Goal: Communication & Community: Answer question/provide support

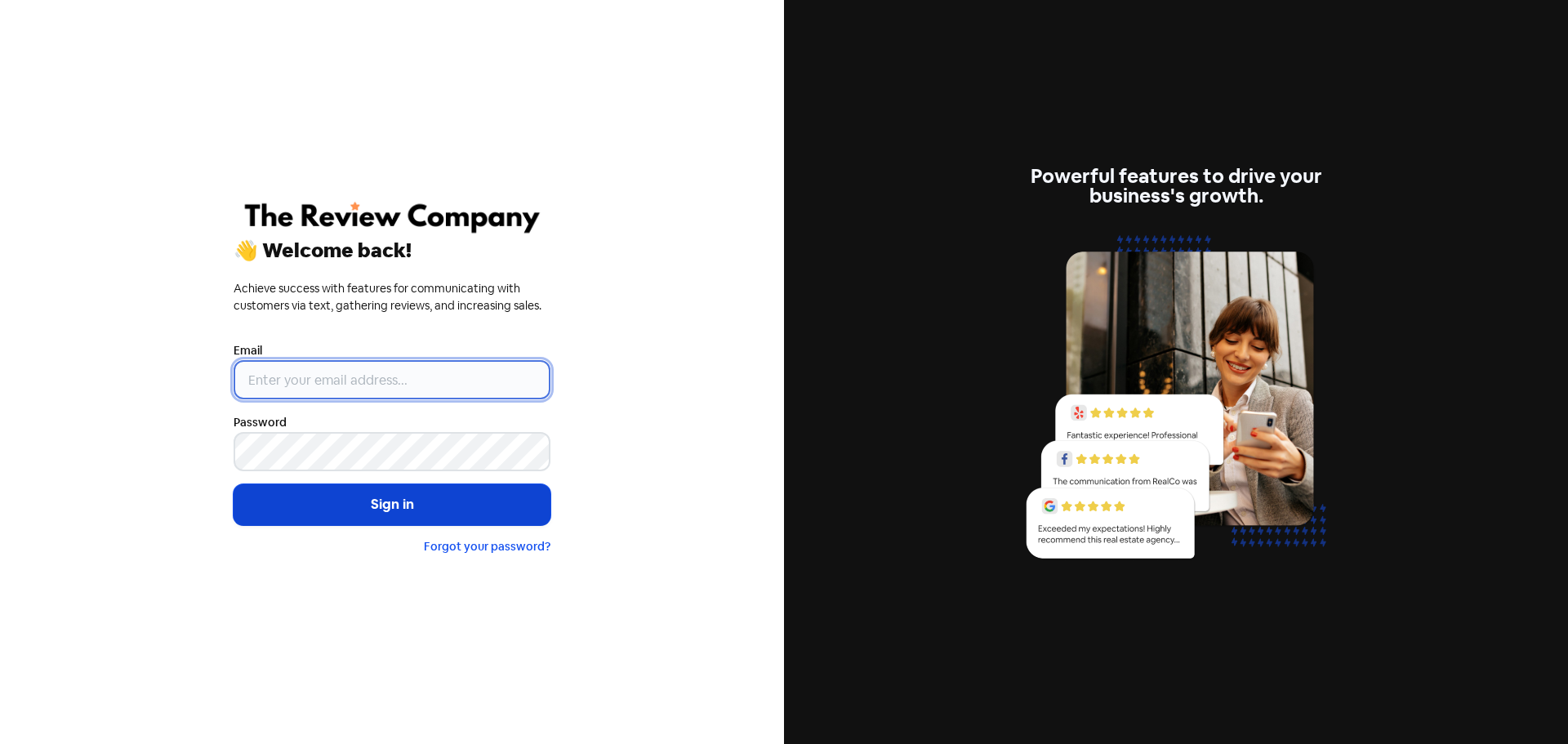
type input "[EMAIL_ADDRESS][DOMAIN_NAME]"
click at [347, 506] on button "Sign in" at bounding box center [392, 505] width 317 height 41
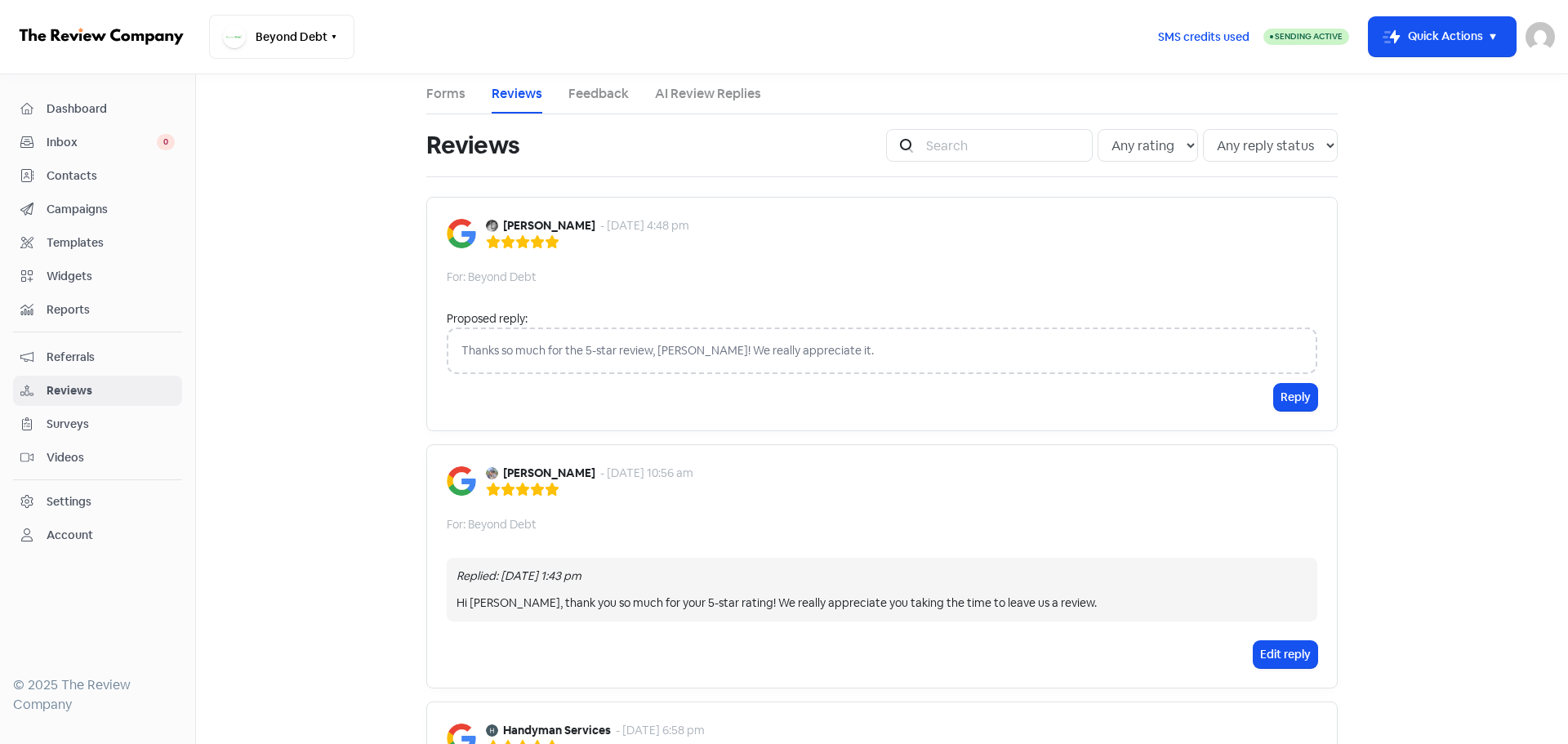
click at [815, 355] on div "Thanks so much for the 5-star review, Cameron! We really appreciate it." at bounding box center [881, 351] width 870 height 47
click at [1285, 396] on button "Reply" at bounding box center [1295, 397] width 43 height 27
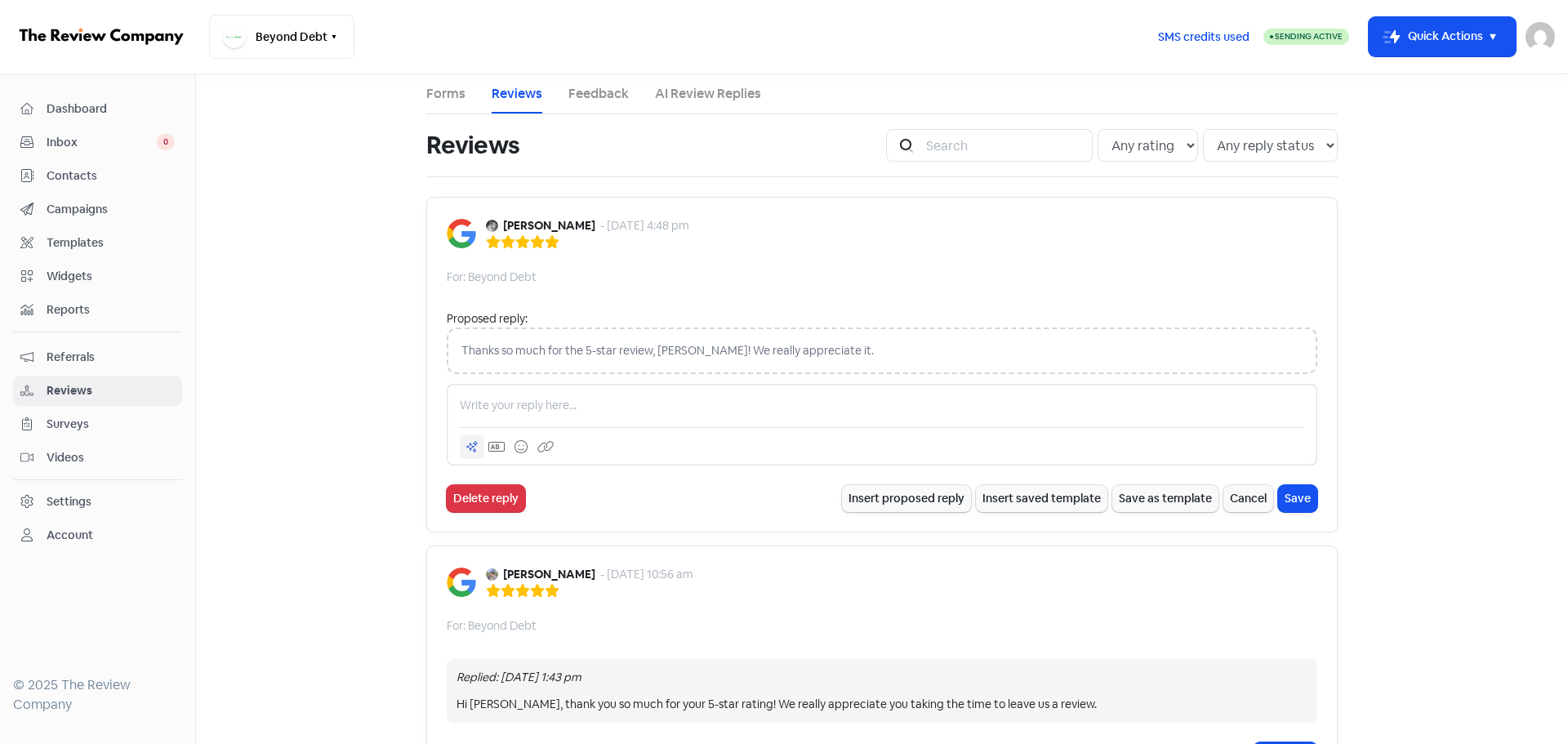
click at [466, 447] on icon at bounding box center [471, 447] width 13 height 13
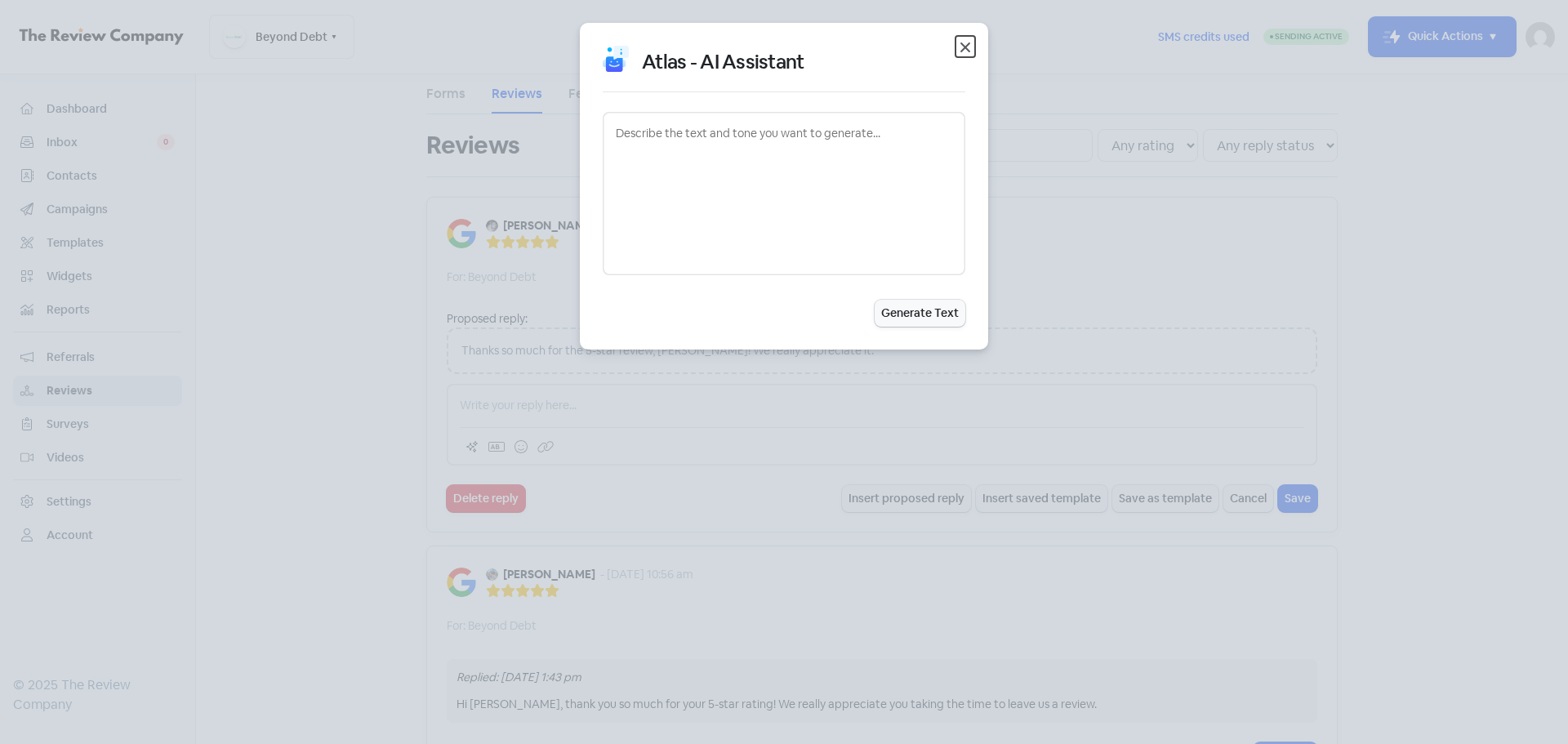
click at [970, 50] on icon "button" at bounding box center [966, 48] width 20 height 20
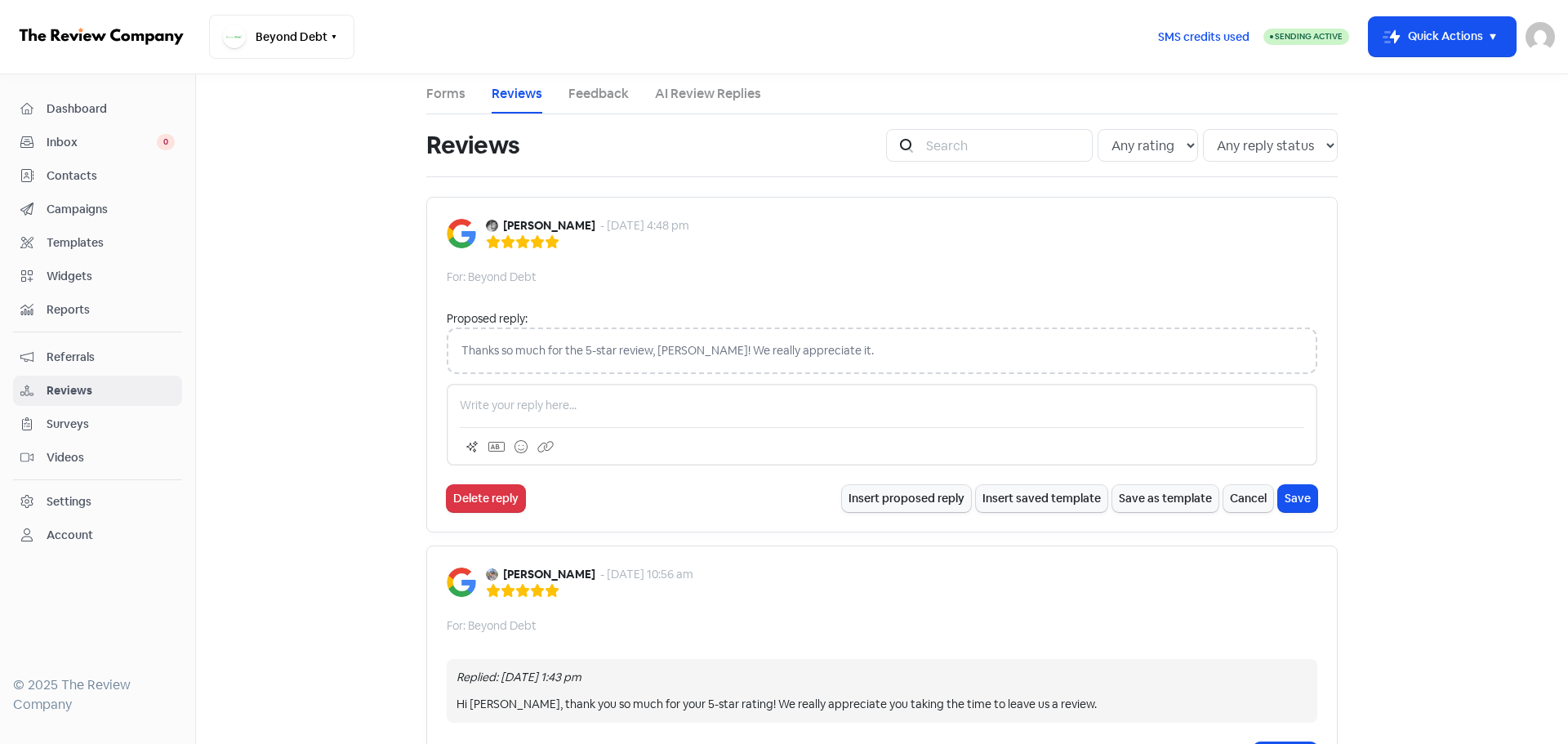
click at [599, 400] on p at bounding box center [881, 405] width 844 height 17
drag, startPoint x: 860, startPoint y: 405, endPoint x: 962, endPoint y: 408, distance: 102.0
click at [962, 408] on p "Thank you for the 5-star review! We're glad we could help you on your path to f…" at bounding box center [881, 405] width 844 height 17
click at [514, 449] on icon at bounding box center [520, 447] width 13 height 13
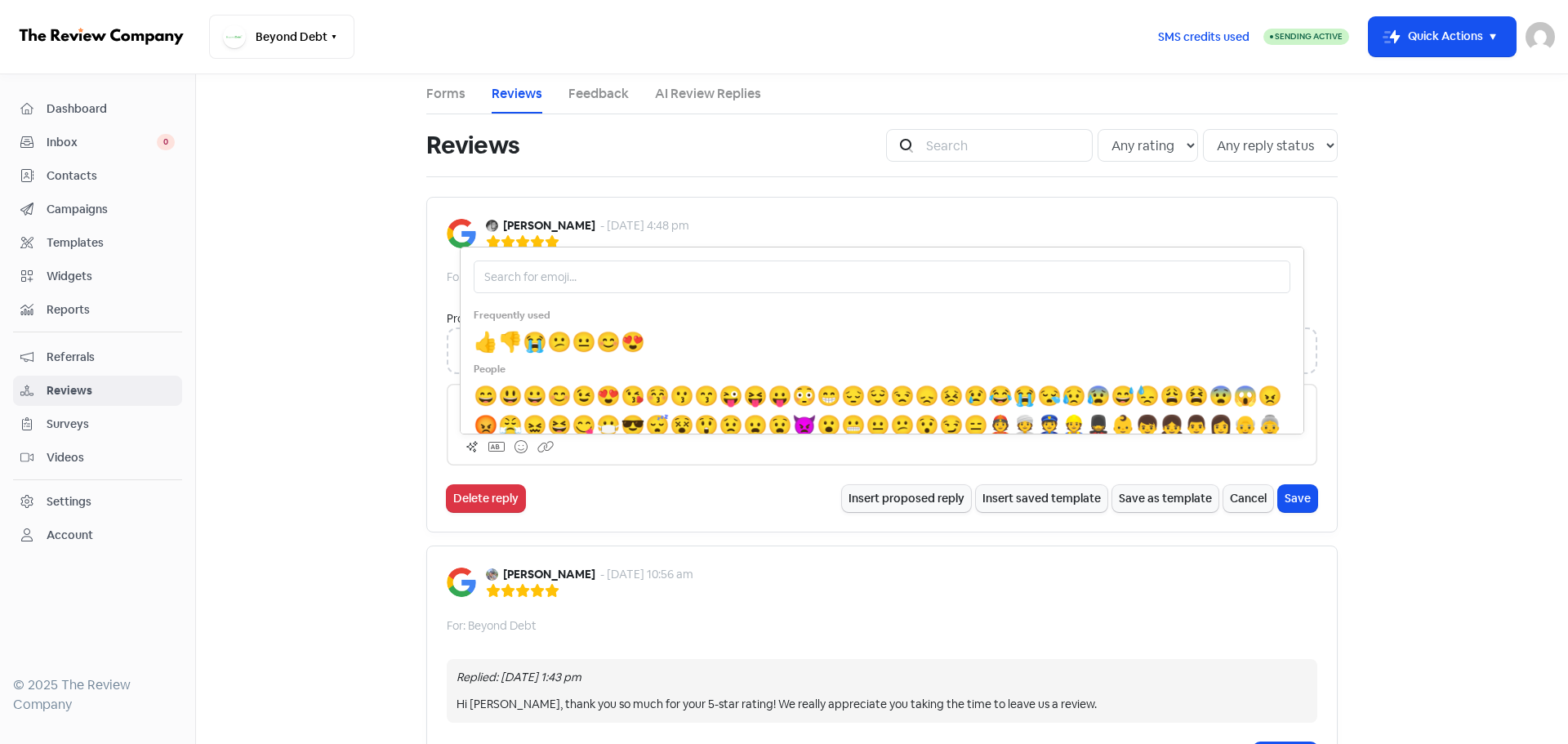
click at [618, 342] on span "😊" at bounding box center [608, 341] width 25 height 25
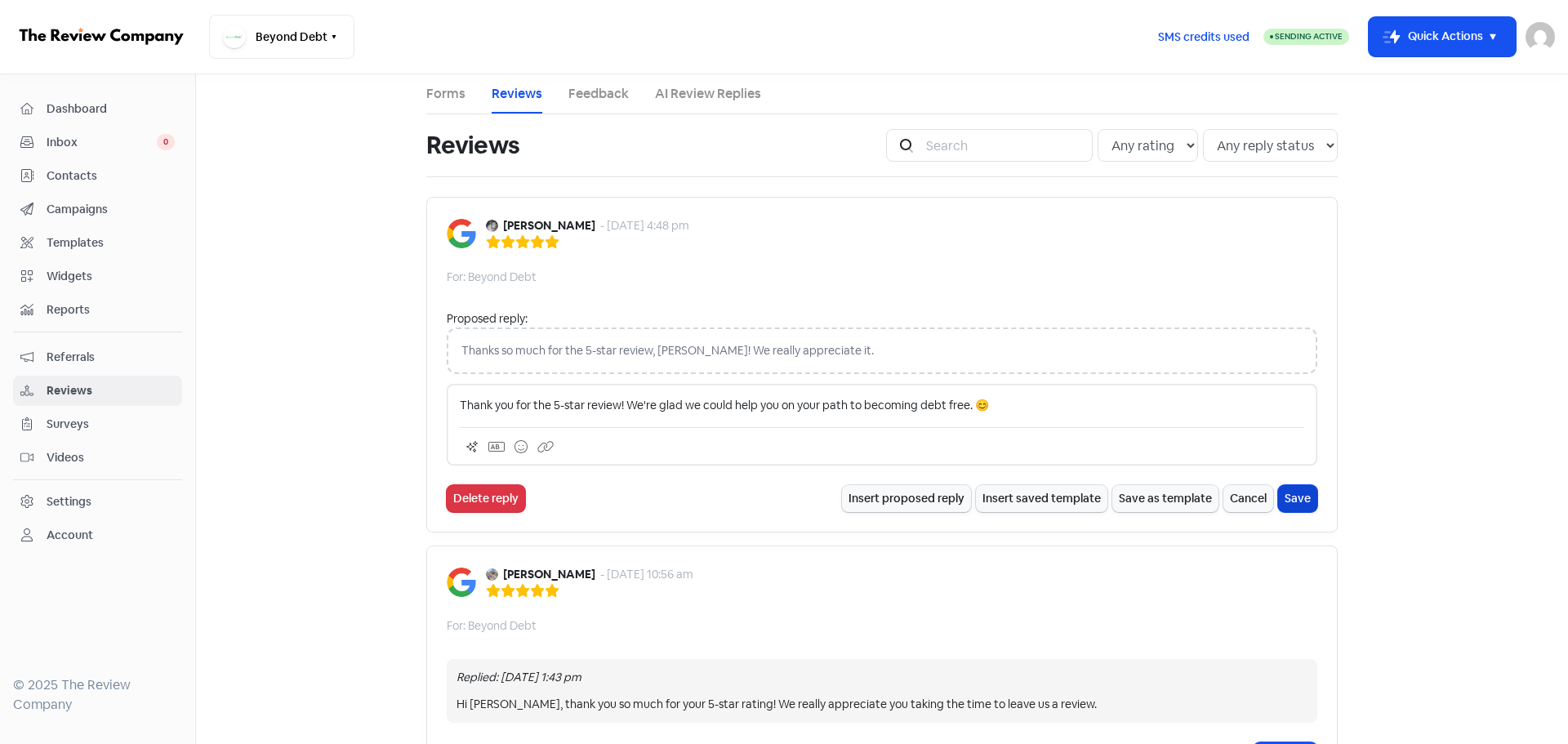
click at [1291, 496] on button "Save" at bounding box center [1297, 499] width 39 height 27
